Goal: Find specific page/section: Find specific page/section

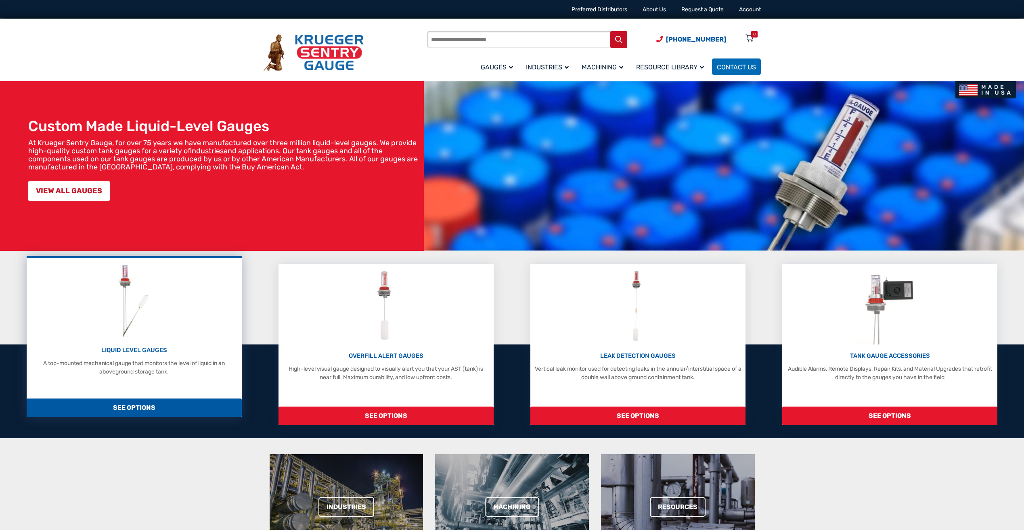
click at [133, 352] on p "LIQUID LEVEL GAUGES" at bounding box center [134, 350] width 207 height 9
